Goal: Information Seeking & Learning: Check status

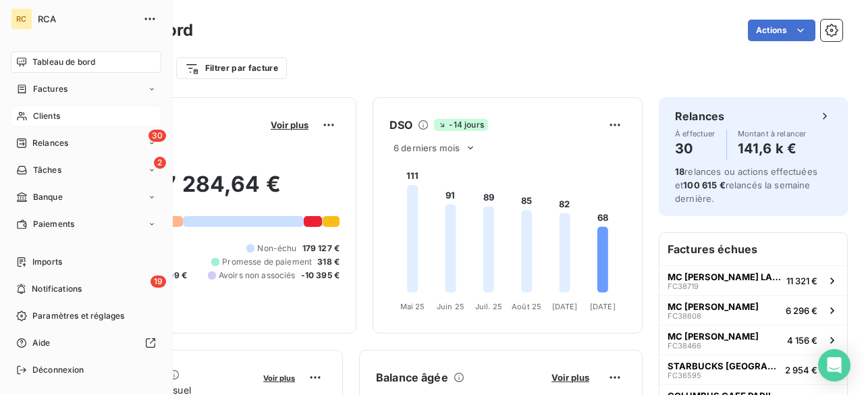
click at [66, 106] on nav "Tableau de bord Factures Clients 30 Relances 2 Tâches Banque Paiements" at bounding box center [86, 143] width 151 height 184
click at [64, 115] on div "Clients" at bounding box center [86, 116] width 151 height 22
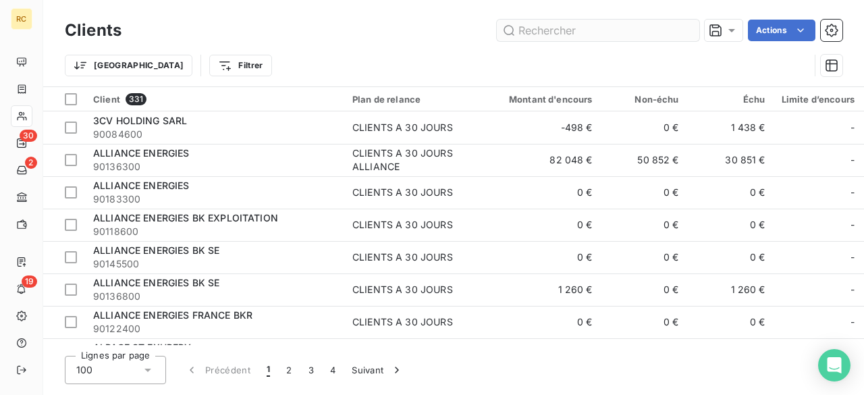
click at [535, 27] on input "text" at bounding box center [598, 31] width 203 height 22
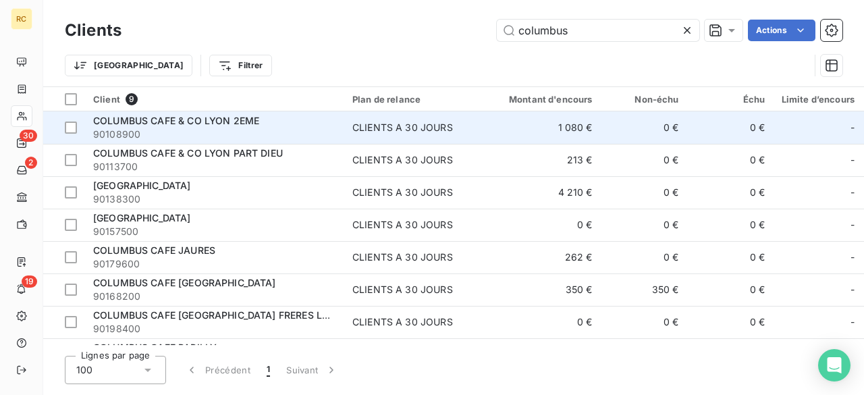
type input "columbus"
click at [279, 122] on div "COLUMBUS CAFE & CO LYON 2EME" at bounding box center [214, 121] width 243 height 14
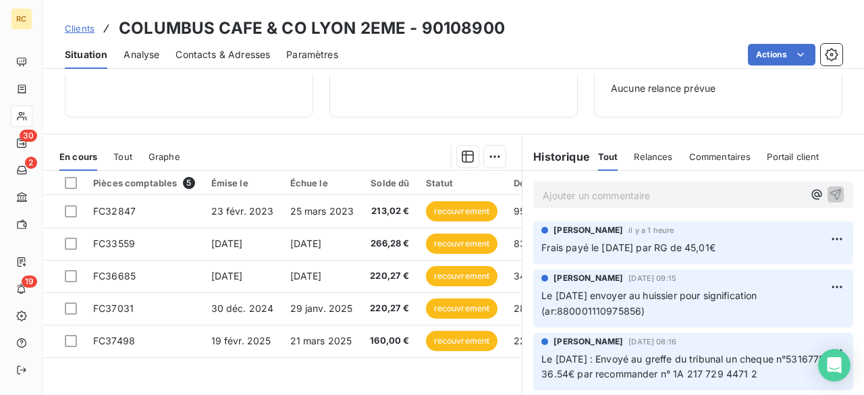
scroll to position [216, 0]
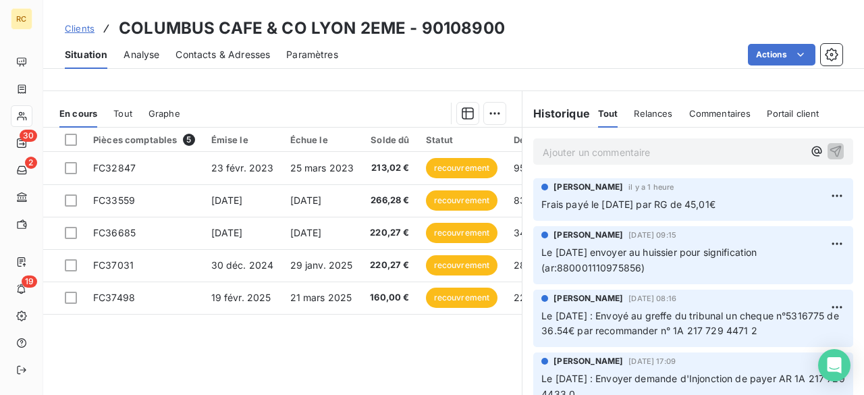
drag, startPoint x: 745, startPoint y: 208, endPoint x: 521, endPoint y: 208, distance: 223.5
click at [523, 206] on div "Romane FAYOLLE il y a 1 heure Frais payé le [DATE] par RG de 45,01€" at bounding box center [694, 200] width 342 height 48
click at [396, 350] on div "Pièces comptables 5 Émise le Échue le Solde dû Statut Délai Retard Contact à re…" at bounding box center [282, 258] width 479 height 260
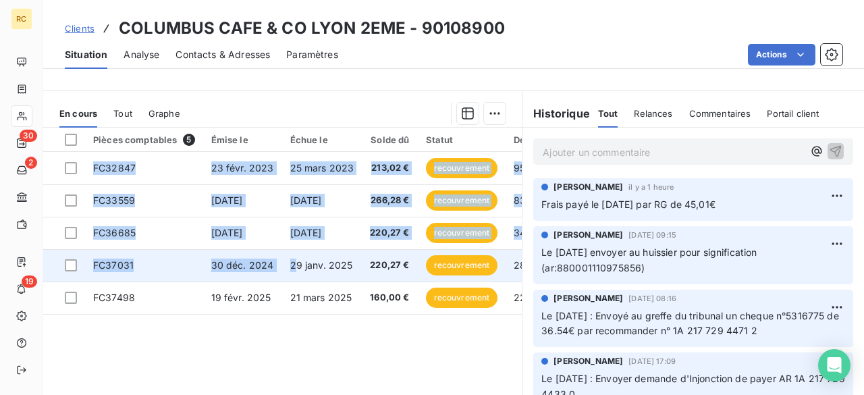
drag, startPoint x: 328, startPoint y: 342, endPoint x: 299, endPoint y: 270, distance: 77.9
click at [299, 270] on div "Pièces comptables 5 Émise le Échue le Solde dû Statut Délai Retard Contact à re…" at bounding box center [282, 258] width 479 height 260
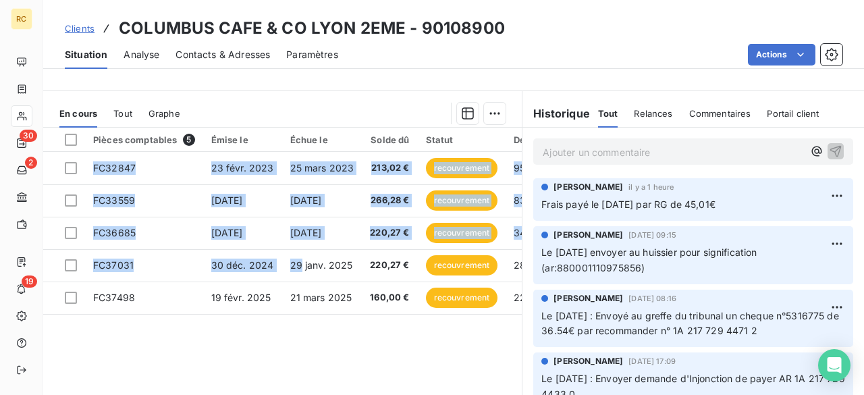
click at [365, 327] on div "Pièces comptables 5 Émise le Échue le Solde dû Statut Délai Retard Contact à re…" at bounding box center [282, 258] width 479 height 260
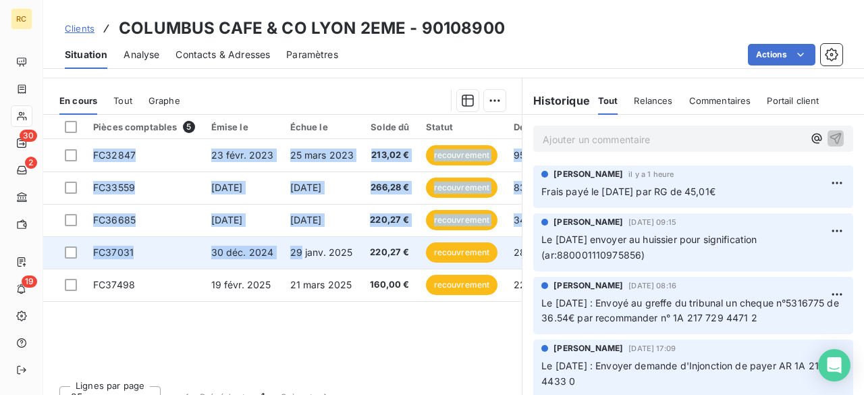
scroll to position [248, 0]
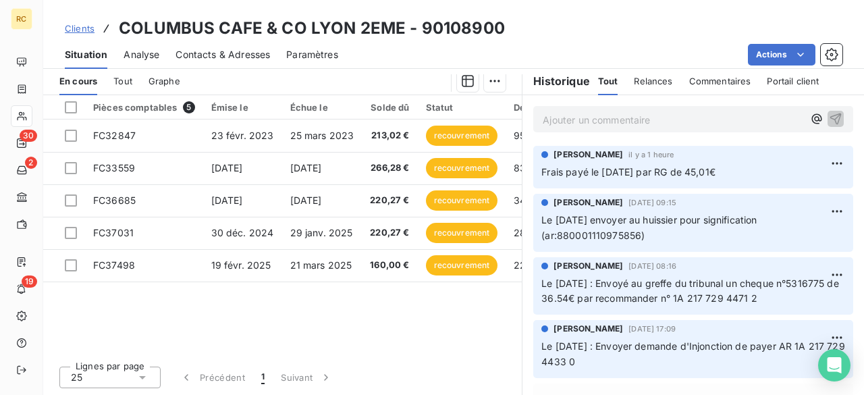
drag, startPoint x: 284, startPoint y: 86, endPoint x: 289, endPoint y: 74, distance: 13.3
click at [284, 85] on div at bounding box center [351, 81] width 310 height 22
drag, startPoint x: 89, startPoint y: 130, endPoint x: 483, endPoint y: 287, distance: 424.6
click at [483, 287] on div "Pièces comptables 5 Émise le Échue le Solde dû Statut Délai Retard Contact à re…" at bounding box center [282, 225] width 479 height 260
click at [467, 298] on div "Pièces comptables 5 Émise le Échue le Solde dû Statut Délai Retard Contact à re…" at bounding box center [282, 225] width 479 height 260
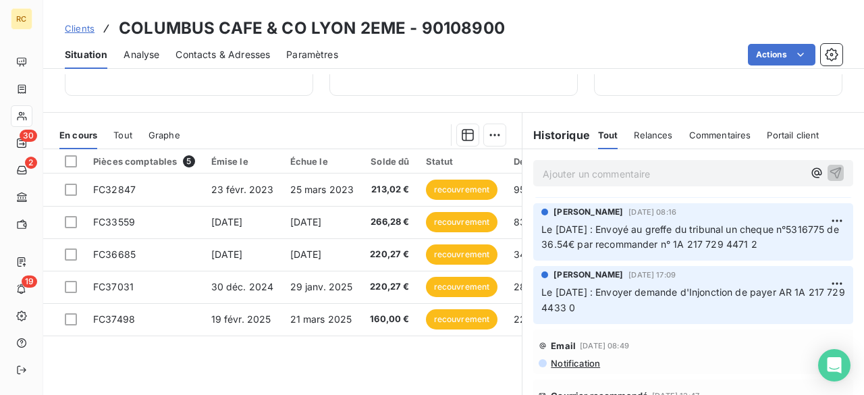
scroll to position [0, 0]
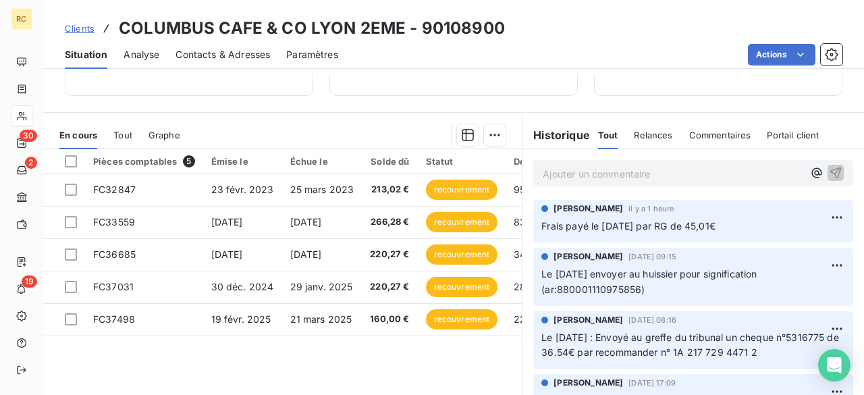
drag, startPoint x: 667, startPoint y: 292, endPoint x: 610, endPoint y: 281, distance: 57.7
click at [595, 286] on p "Le [DATE] envoyer au huissier pour signification (ar:880001110975856)" at bounding box center [694, 282] width 304 height 31
click at [663, 277] on span "Le [DATE] envoyer au huissier pour signification (ar:880001110975856)" at bounding box center [651, 281] width 218 height 27
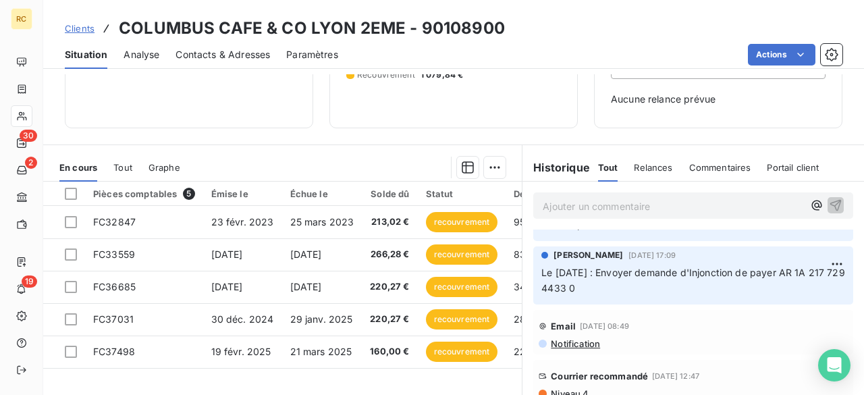
scroll to position [162, 0]
click at [280, 138] on div "Informations client Propriétés Client Peut on intervenir ? NON Encours client 1…" at bounding box center [453, 234] width 821 height 321
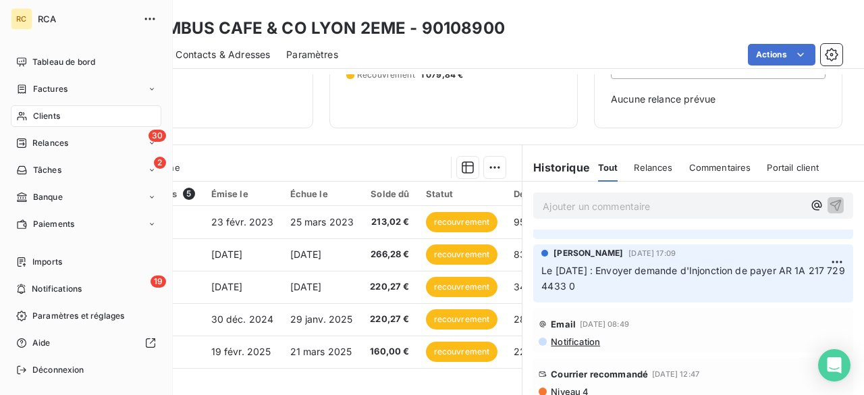
click at [12, 16] on div "RC" at bounding box center [22, 19] width 22 height 22
click at [36, 62] on span "Tableau de bord" at bounding box center [63, 62] width 63 height 12
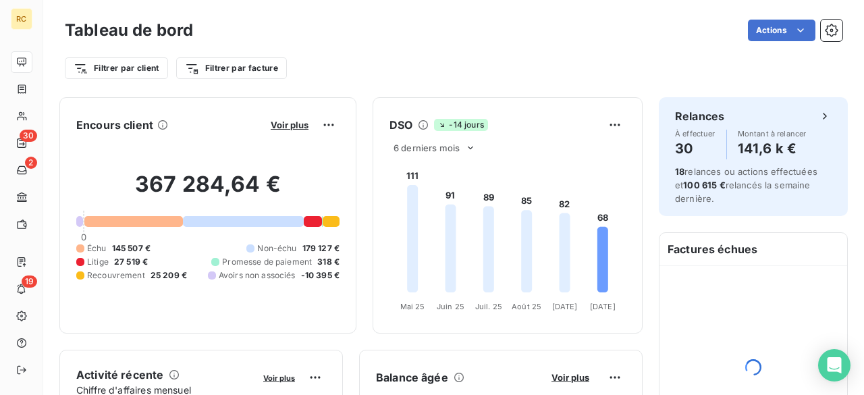
click at [456, 63] on div "Filtrer par client Filtrer par facture" at bounding box center [454, 68] width 778 height 26
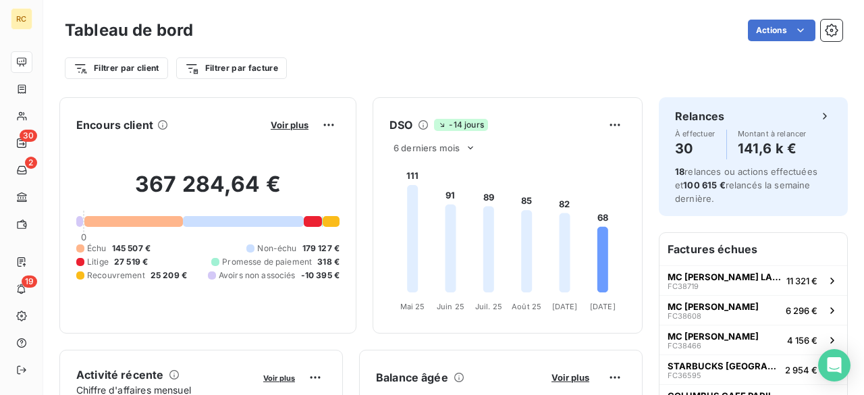
click at [418, 60] on div "Filtrer par client Filtrer par facture" at bounding box center [454, 68] width 778 height 26
drag, startPoint x: 336, startPoint y: 62, endPoint x: 313, endPoint y: 54, distance: 23.7
click at [336, 62] on div "Filtrer par client Filtrer par facture" at bounding box center [454, 68] width 778 height 26
